Goal: Transaction & Acquisition: Purchase product/service

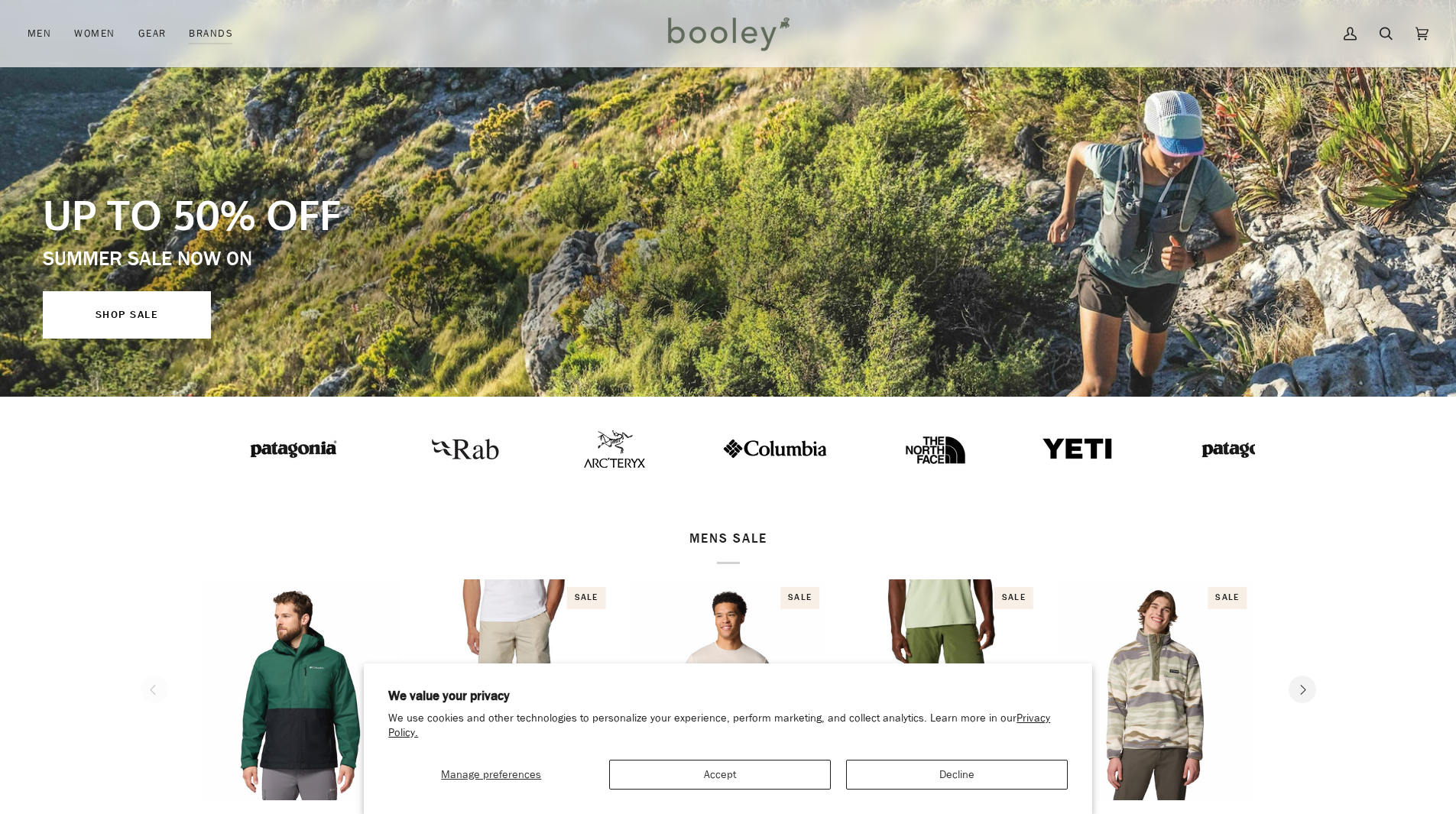
scroll to position [230, 0]
click at [973, 760] on button "Decline" at bounding box center [957, 774] width 222 height 30
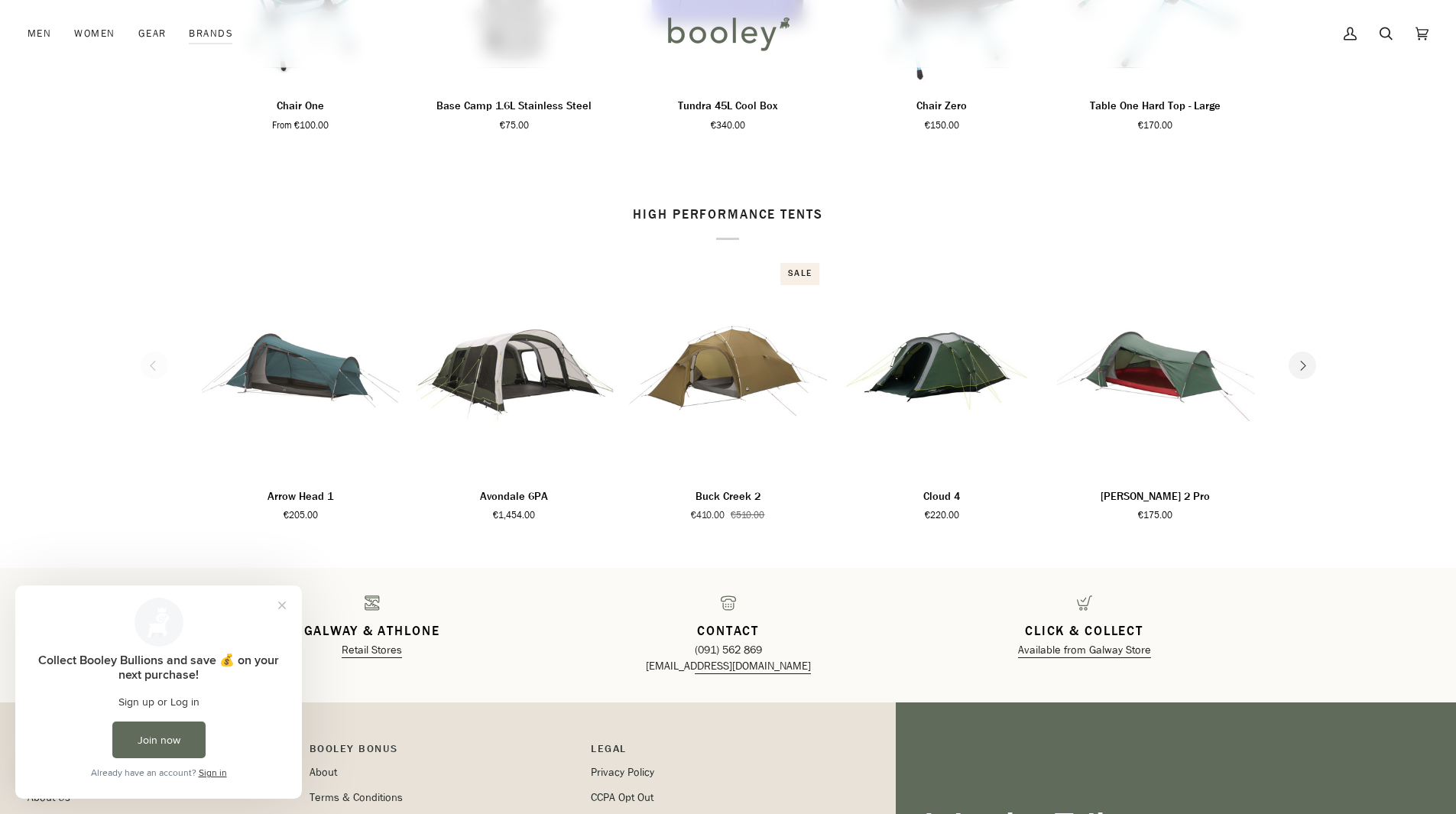
scroll to position [0, 0]
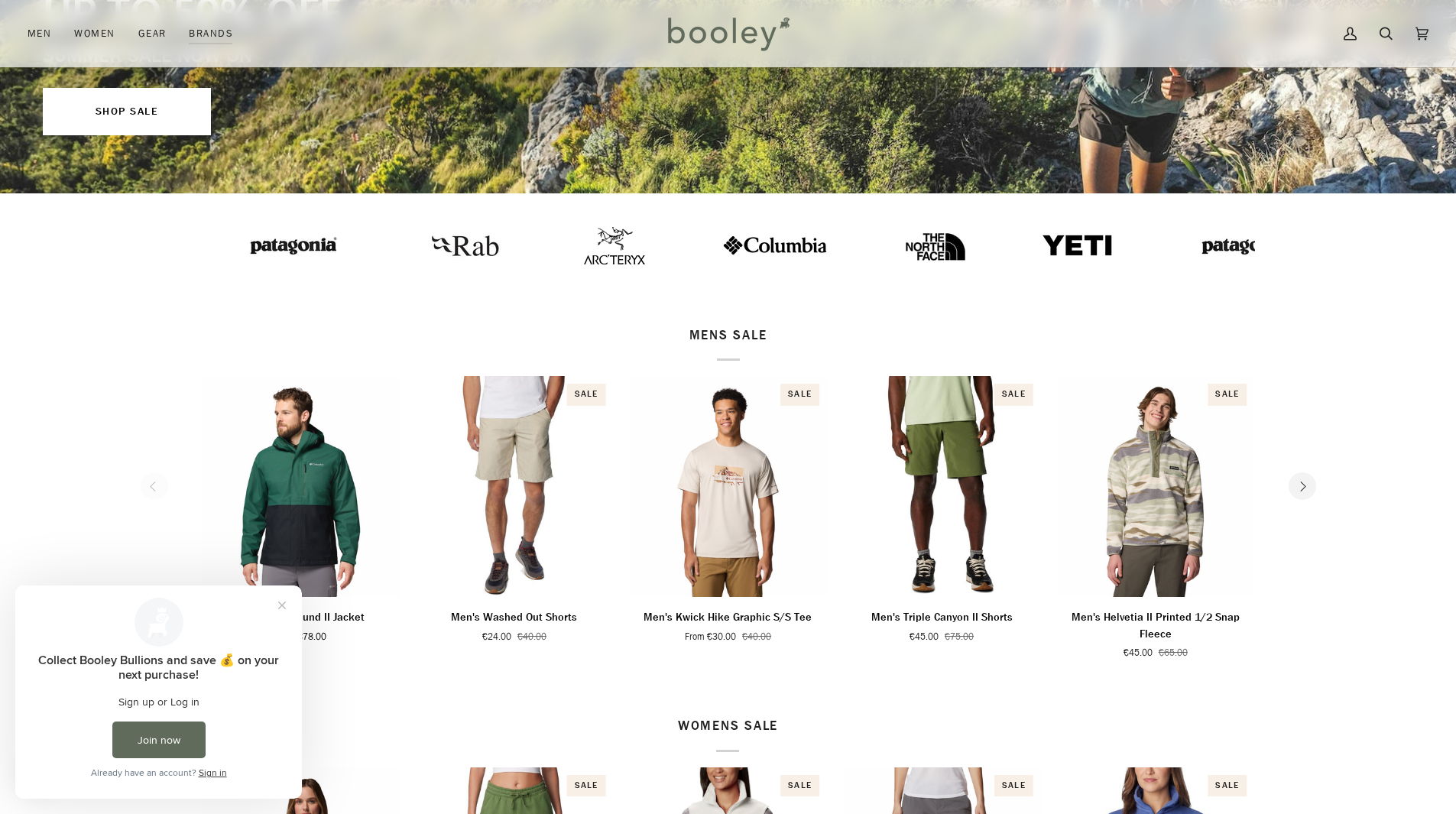
drag, startPoint x: 226, startPoint y: 435, endPoint x: 201, endPoint y: 137, distance: 299.0
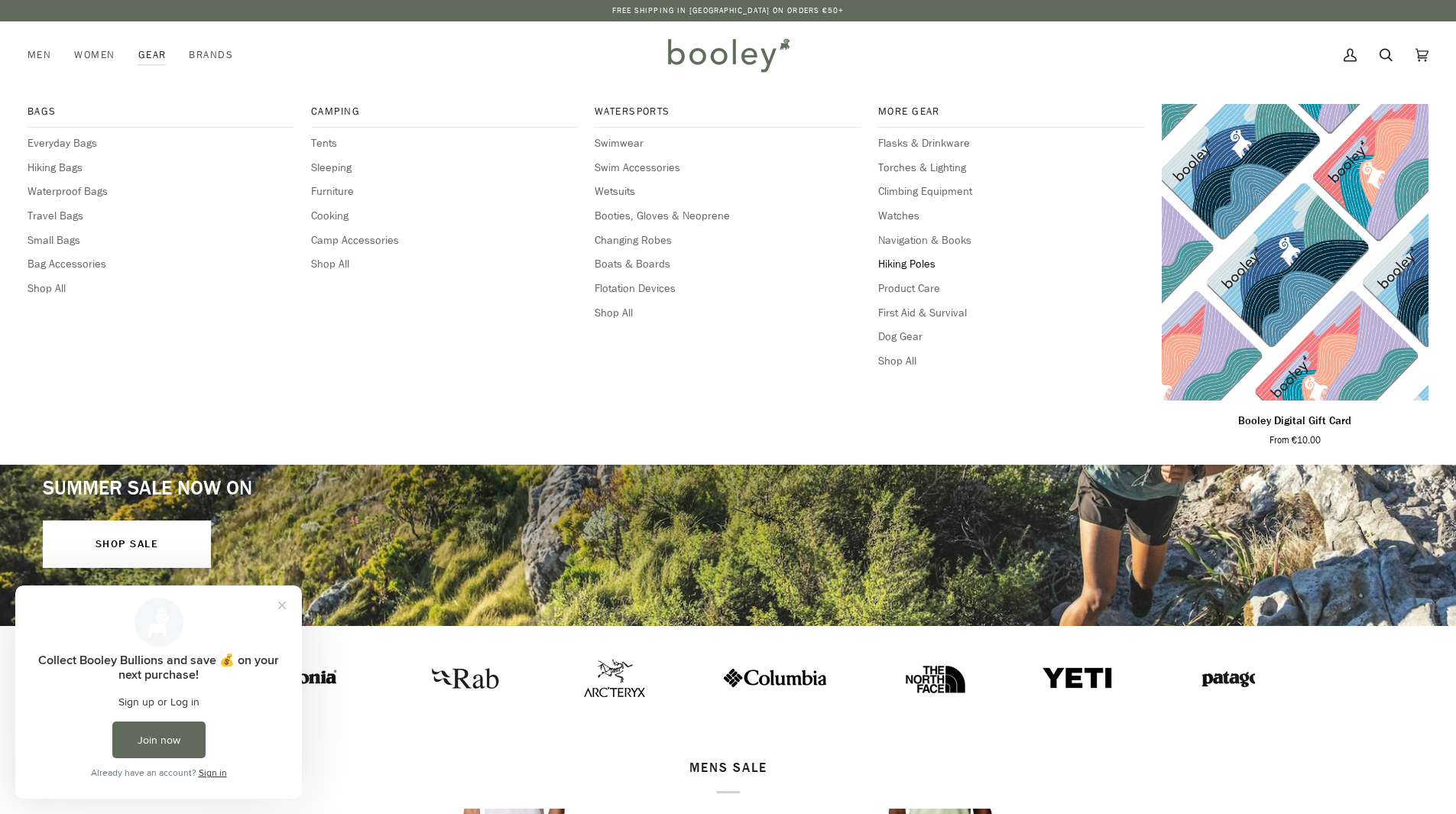
click at [919, 260] on span "Hiking Poles" at bounding box center [1011, 265] width 267 height 17
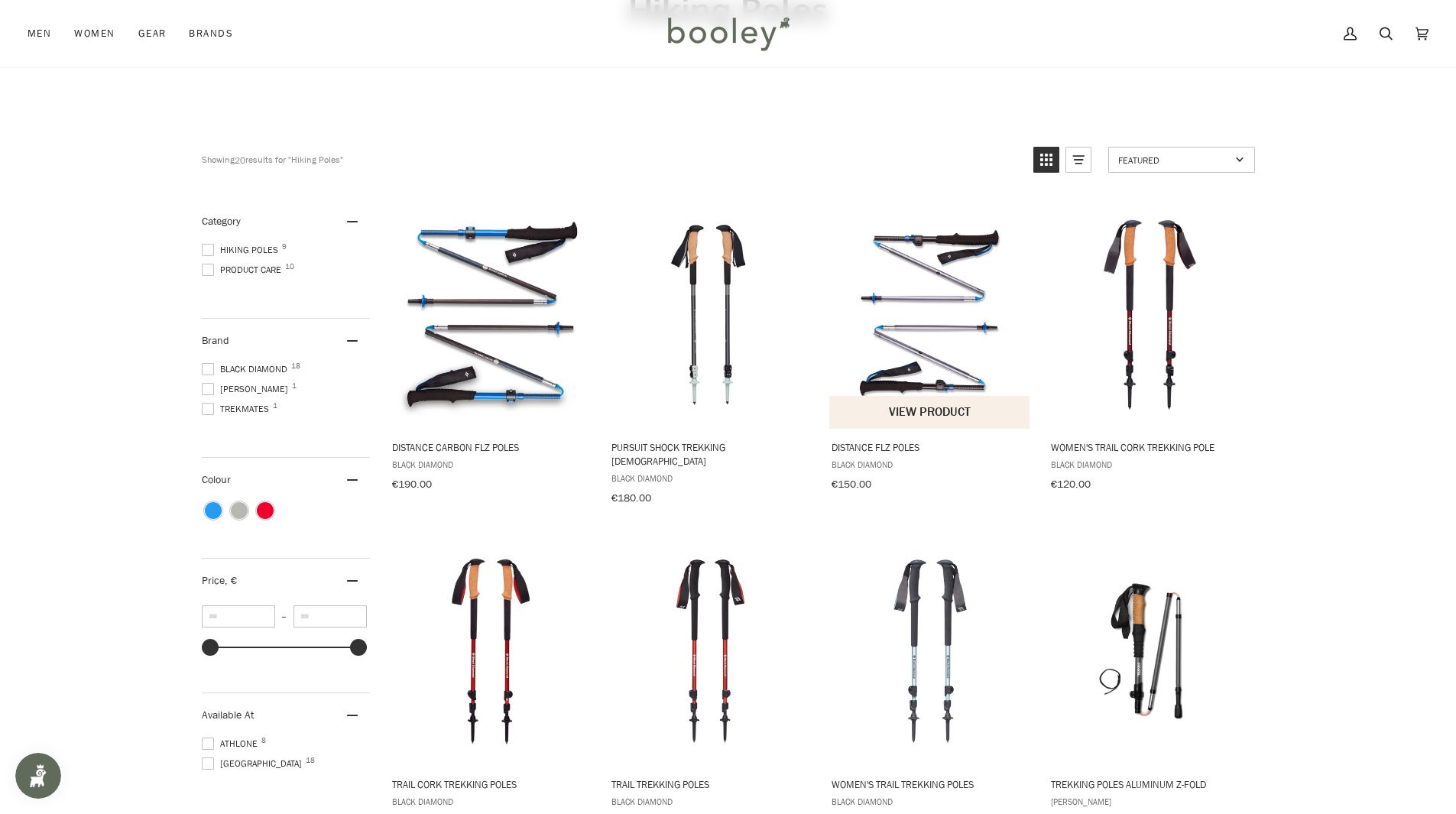
scroll to position [153, 0]
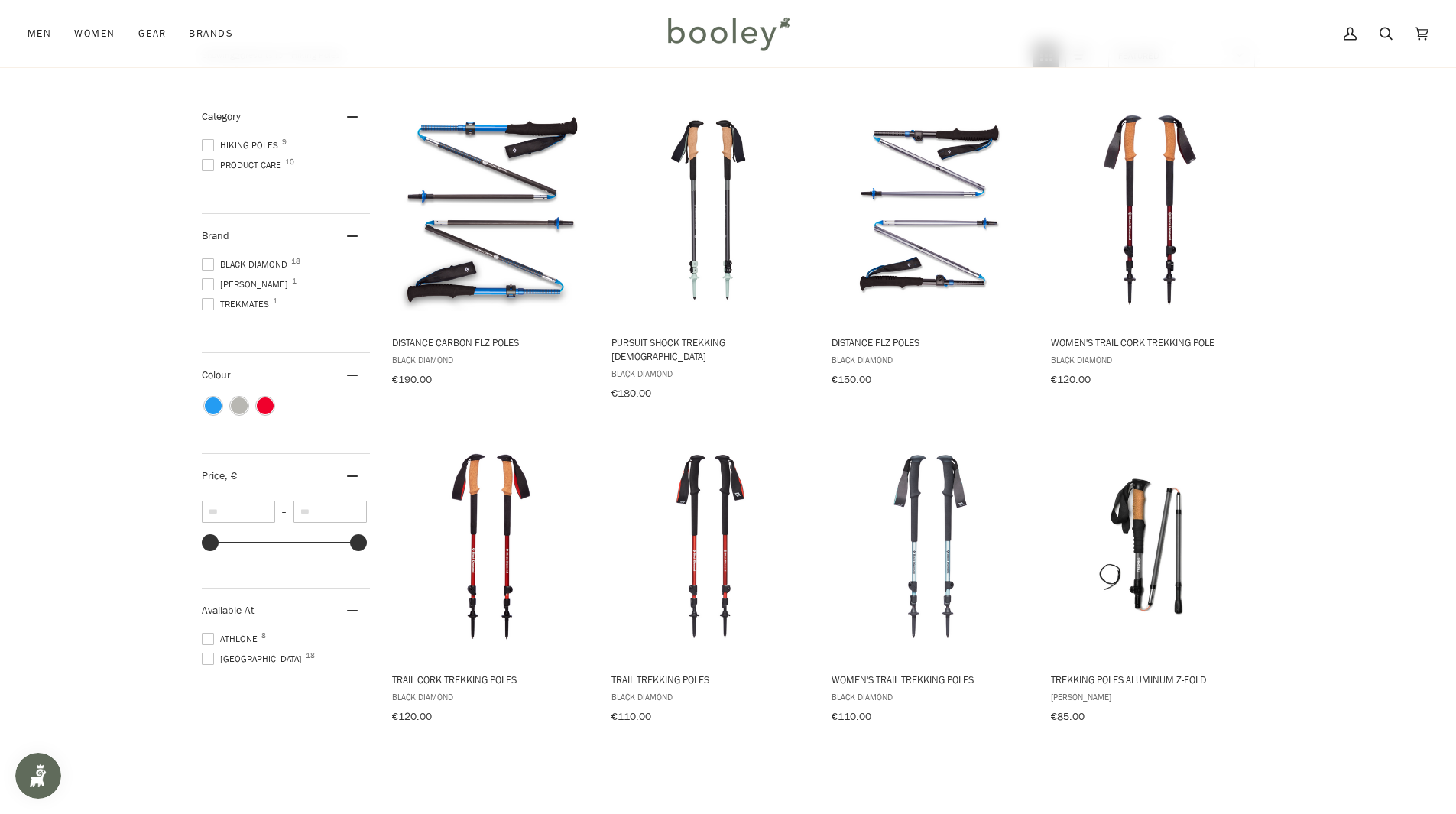
scroll to position [210, 0]
